Goal: Navigation & Orientation: Find specific page/section

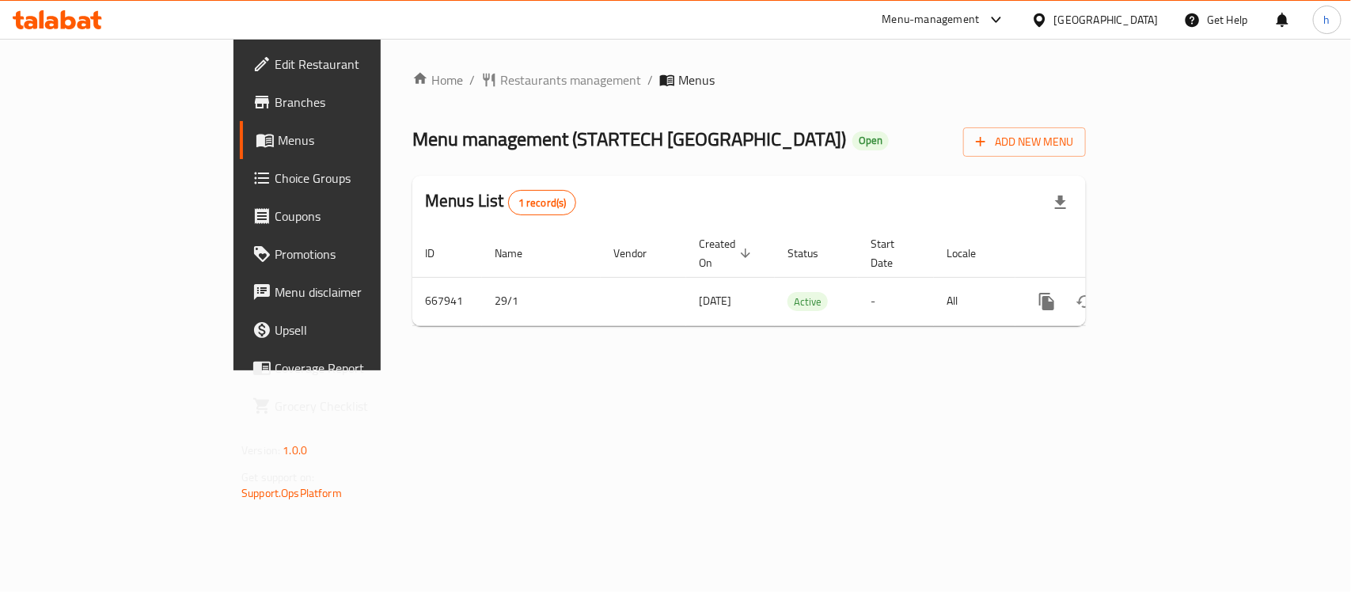
click at [1137, 13] on div "[GEOGRAPHIC_DATA]" at bounding box center [1106, 19] width 104 height 17
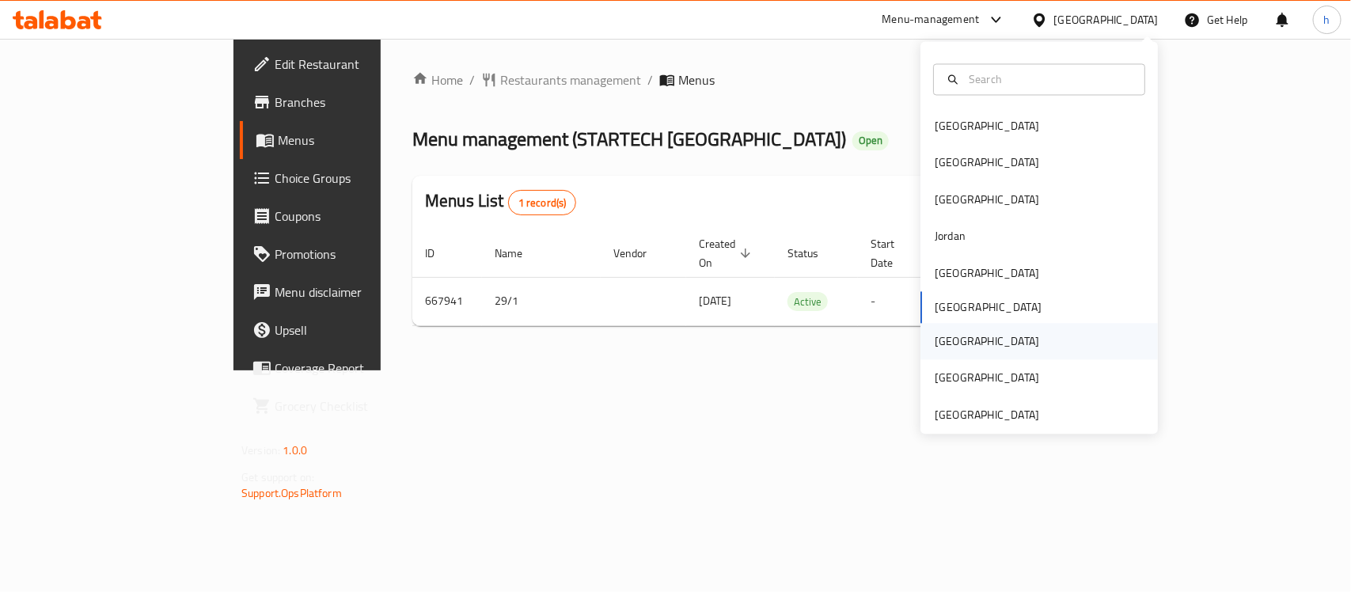
click at [947, 335] on div "[GEOGRAPHIC_DATA]" at bounding box center [987, 342] width 130 height 36
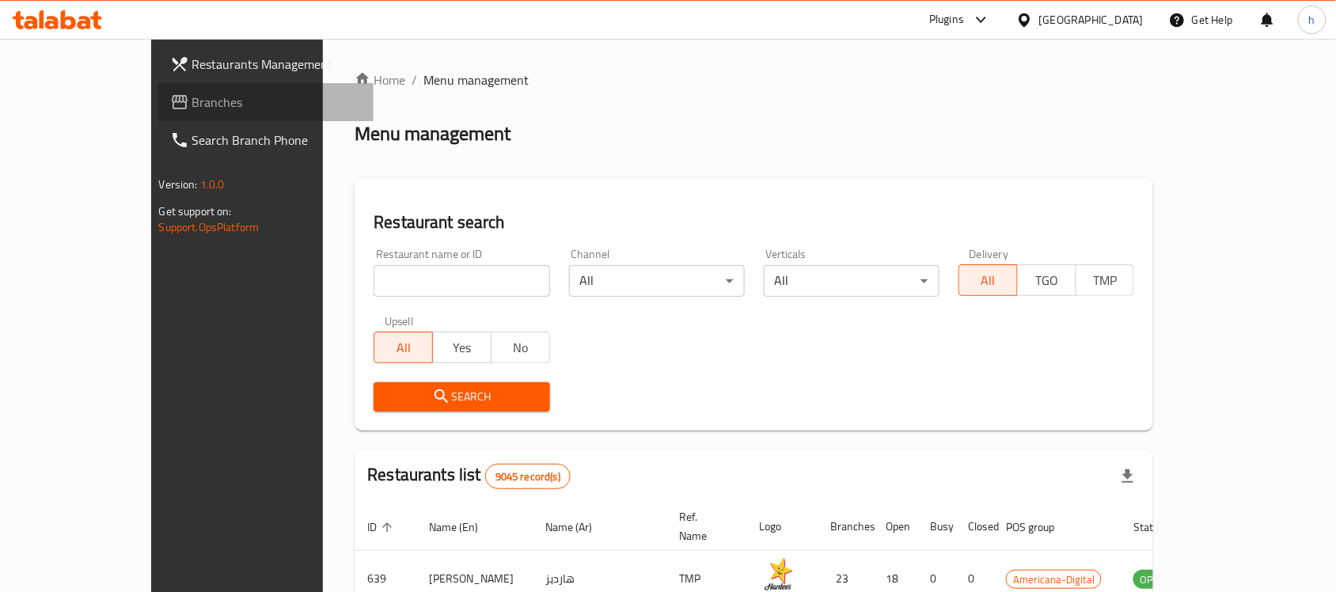
click at [192, 111] on span "Branches" at bounding box center [276, 102] width 169 height 19
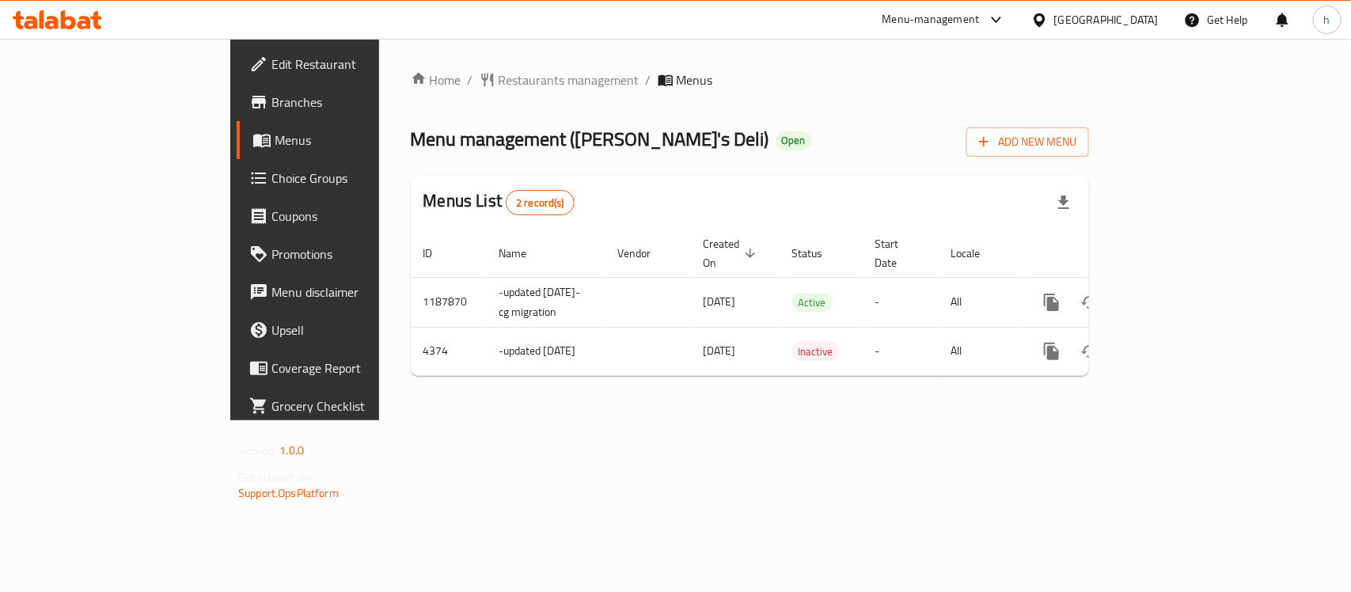
click at [586, 420] on div "Home / Restaurants management / Menus Menu management ( Miky's Deli ) Open Add …" at bounding box center [749, 229] width 741 height 381
